Goal: Information Seeking & Learning: Learn about a topic

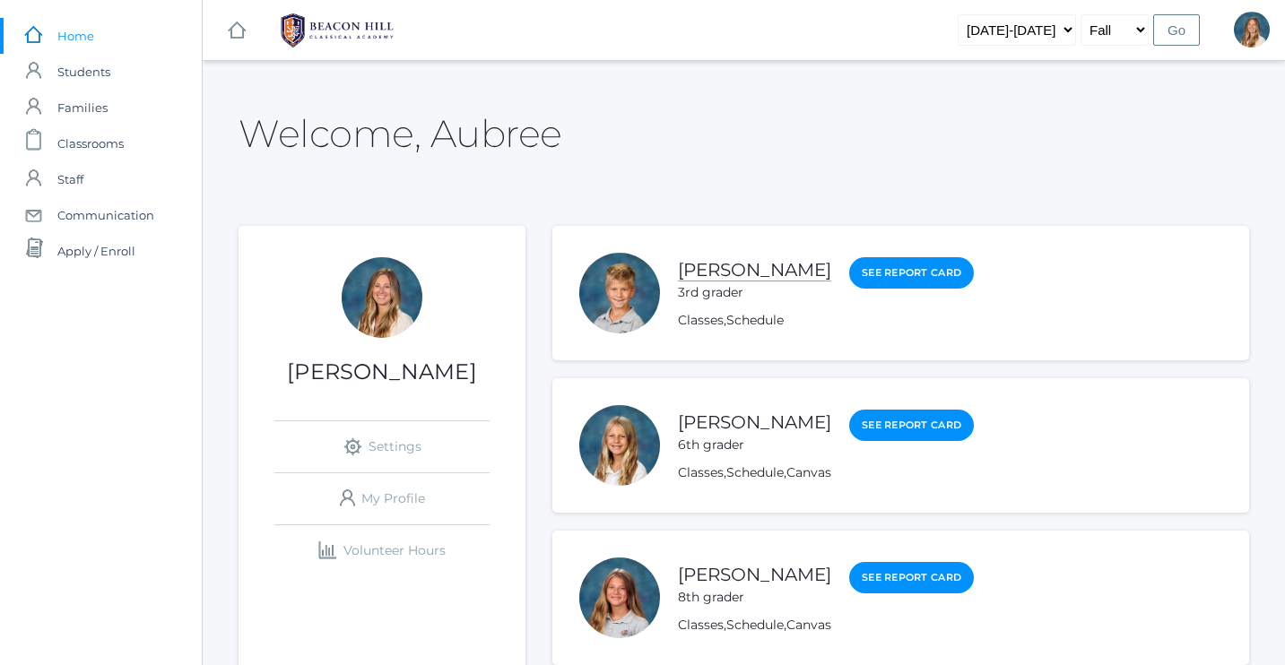
click at [688, 271] on link "[PERSON_NAME]" at bounding box center [754, 270] width 153 height 22
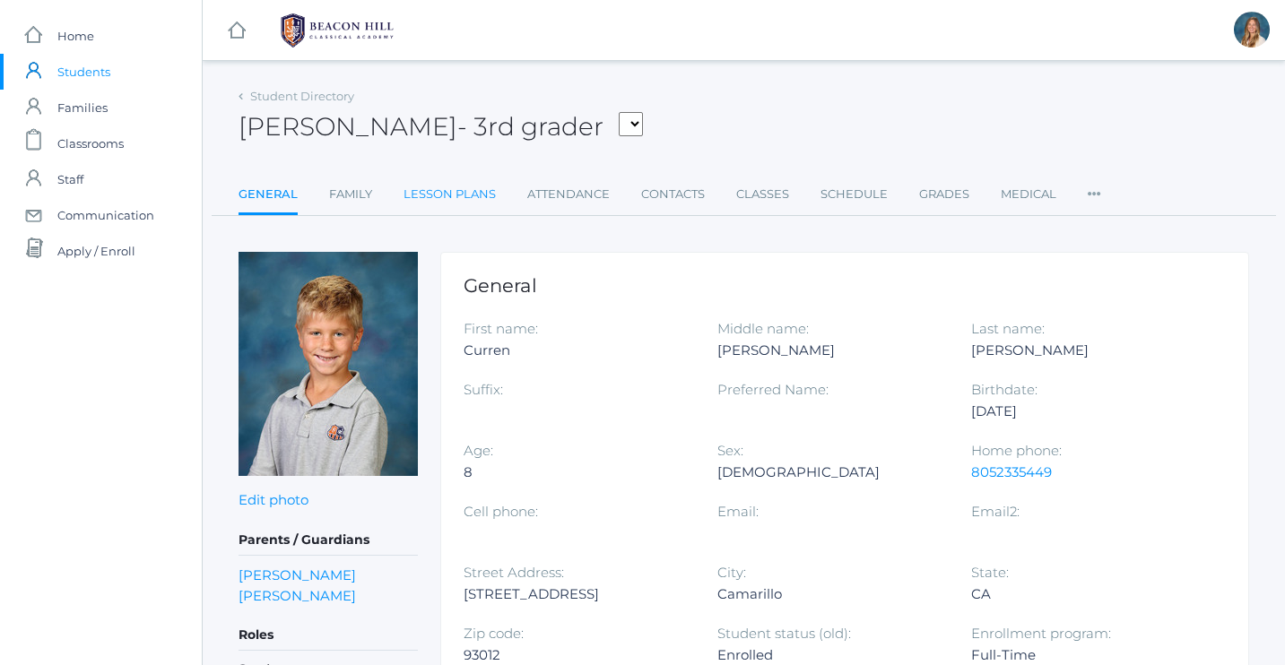
click at [485, 190] on link "Lesson Plans" at bounding box center [449, 195] width 92 height 36
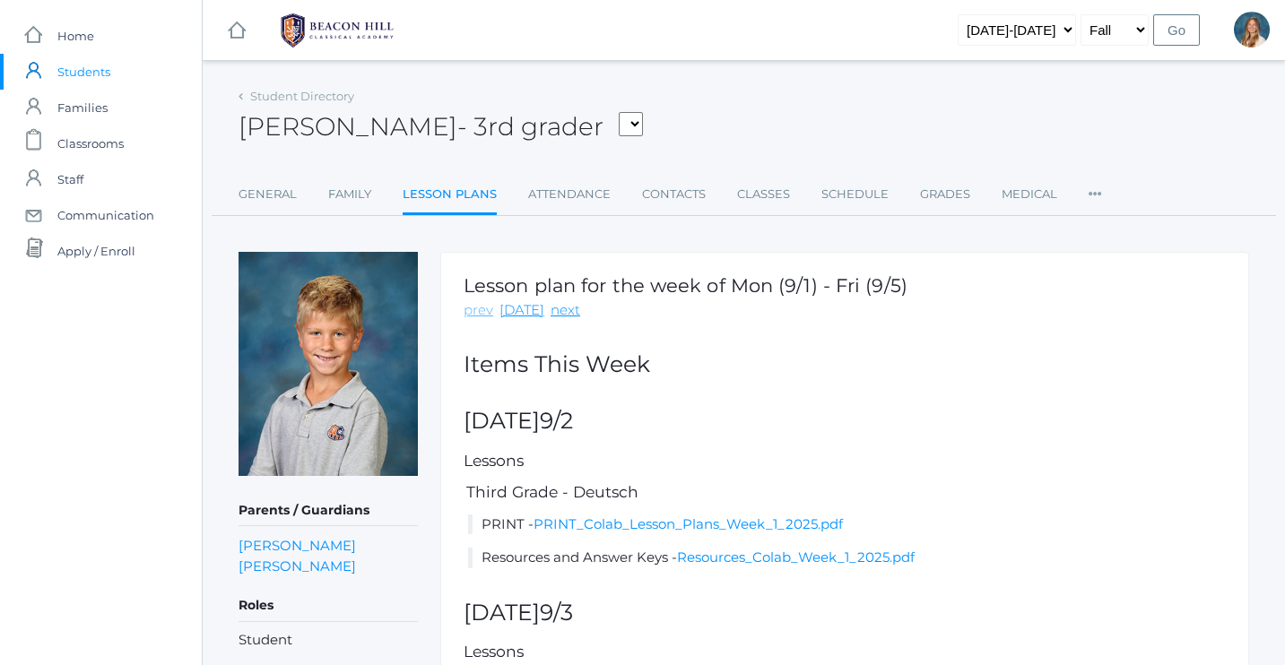
click at [481, 308] on link "prev" at bounding box center [479, 310] width 30 height 21
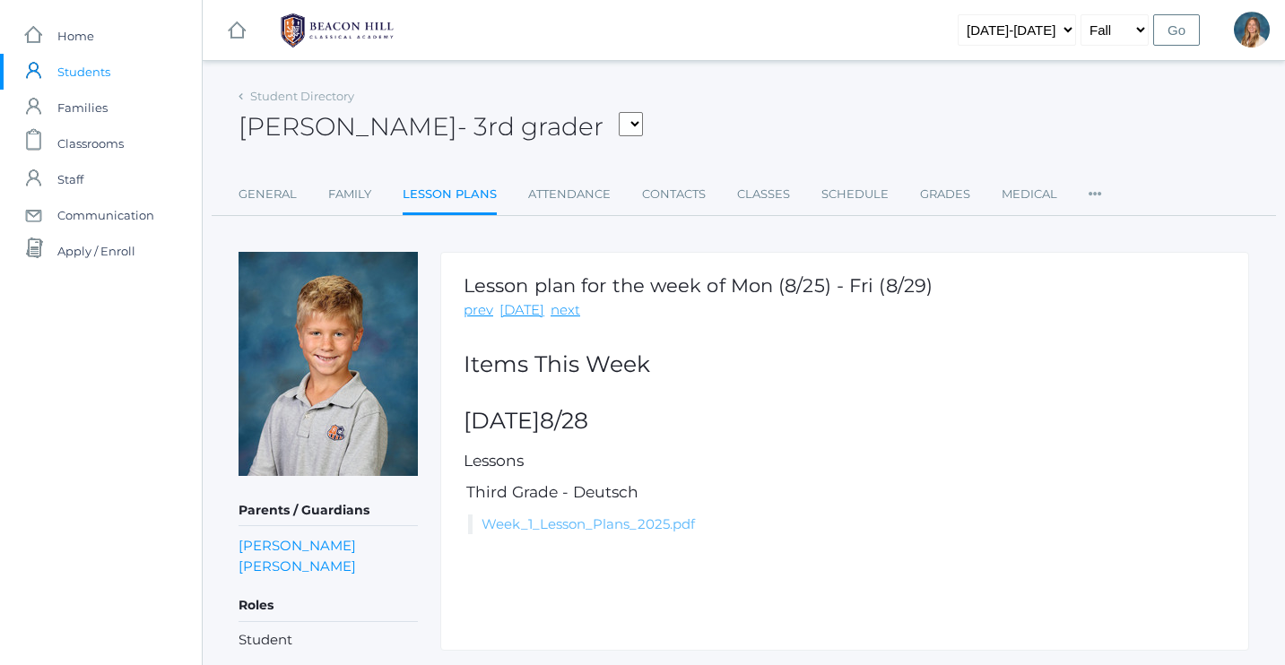
click at [524, 524] on link "Week_1_Lesson_Plans_2025.pdf" at bounding box center [587, 524] width 213 height 17
click at [483, 308] on link "prev" at bounding box center [479, 310] width 30 height 21
click at [583, 519] on link "Week_1_Lesson_Plans_2025.pdf" at bounding box center [587, 524] width 213 height 17
click at [483, 312] on link "prev" at bounding box center [479, 310] width 30 height 21
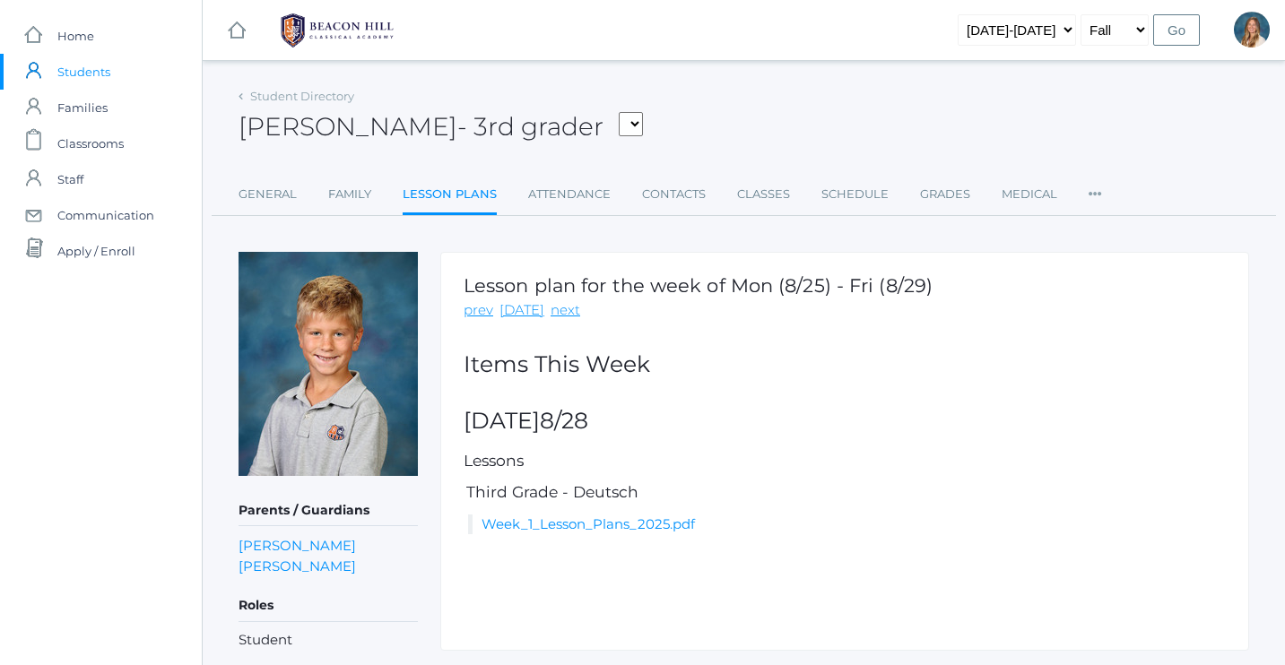
click at [483, 312] on link "prev" at bounding box center [479, 310] width 30 height 21
click at [476, 103] on div "[PERSON_NAME] - 3rd grader [PERSON_NAME] [PERSON_NAME], [PERSON_NAME], [PERSON_…" at bounding box center [743, 116] width 1010 height 66
click at [476, 314] on link "prev" at bounding box center [479, 310] width 30 height 21
click at [474, 313] on link "prev" at bounding box center [479, 310] width 30 height 21
click at [470, 313] on link "prev" at bounding box center [479, 310] width 30 height 21
